Goal: Find specific page/section: Find specific page/section

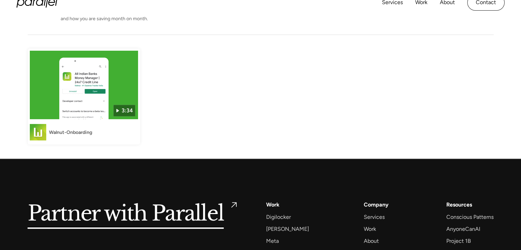
scroll to position [103, 0]
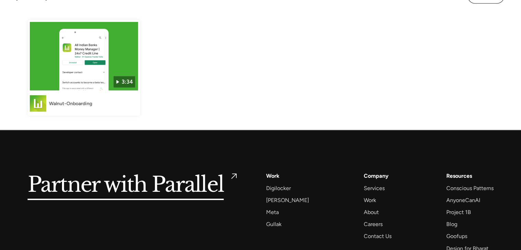
click at [81, 78] on img at bounding box center [84, 56] width 108 height 68
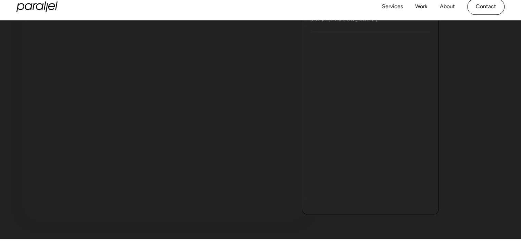
scroll to position [103, 0]
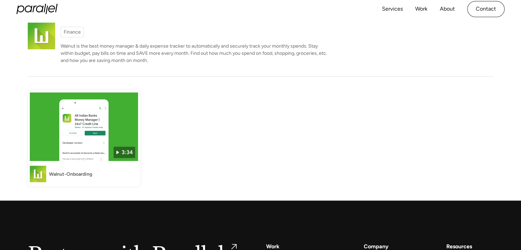
scroll to position [34, 0]
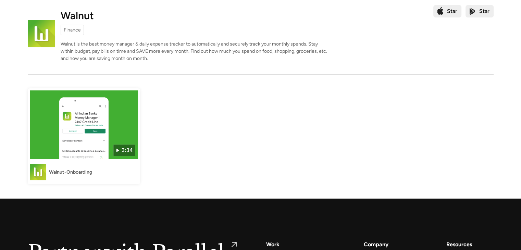
click at [51, 177] on div "Walnut-Onboarding" at bounding box center [84, 172] width 108 height 16
